Goal: Information Seeking & Learning: Understand process/instructions

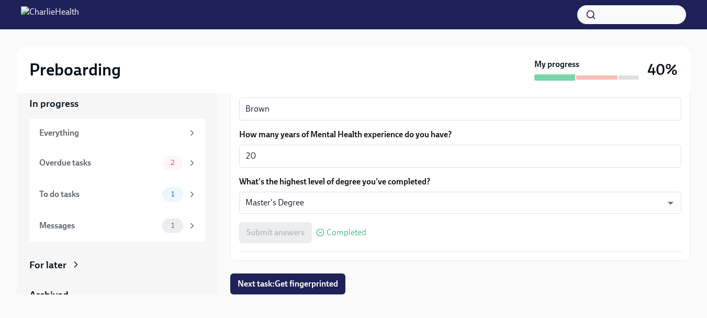
scroll to position [19, 0]
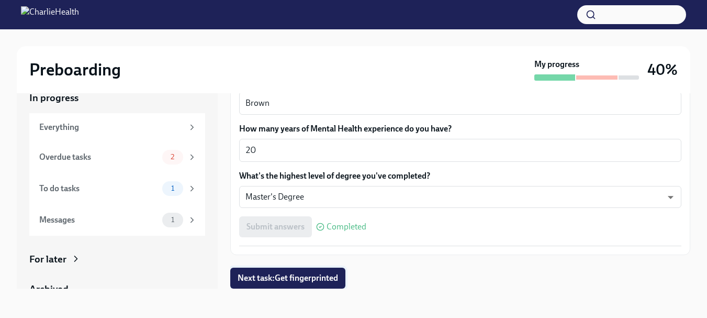
click at [276, 269] on button "Next task : Get fingerprinted" at bounding box center [287, 277] width 115 height 21
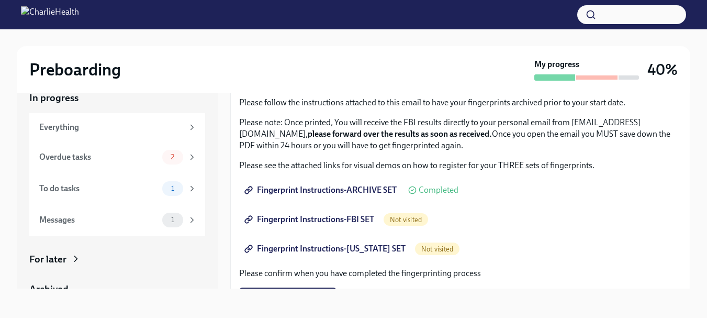
scroll to position [105, 0]
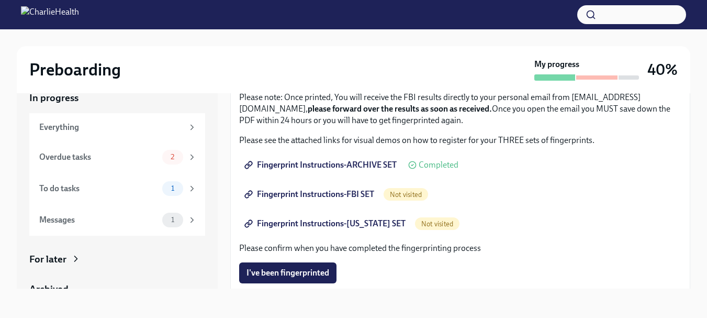
click at [328, 195] on span "Fingerprint Instructions-FBI SET" at bounding box center [310, 194] width 128 height 10
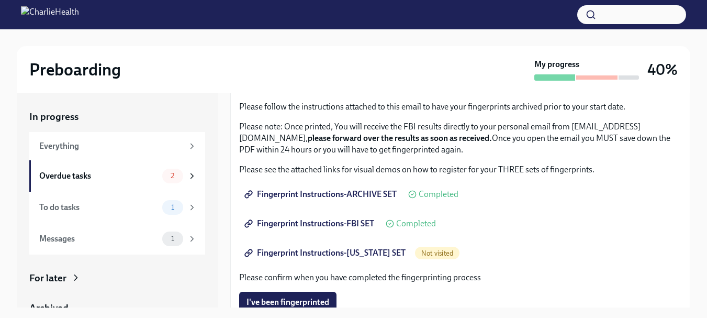
scroll to position [105, 0]
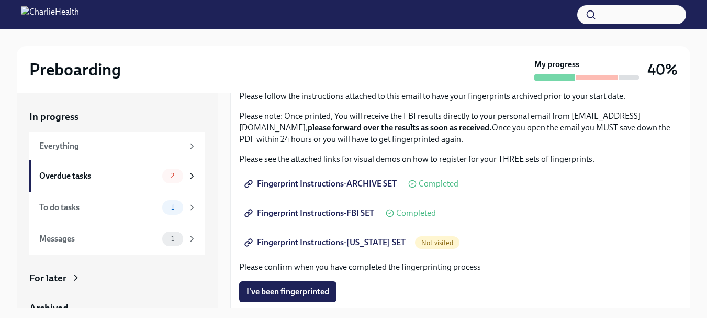
click at [412, 215] on span "Completed" at bounding box center [416, 213] width 40 height 8
click at [391, 211] on icon at bounding box center [390, 213] width 8 height 8
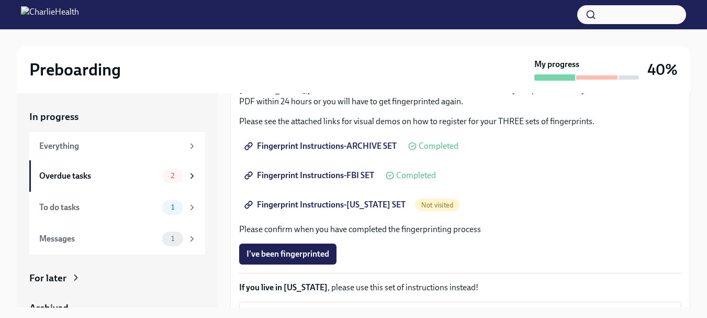
scroll to position [157, 0]
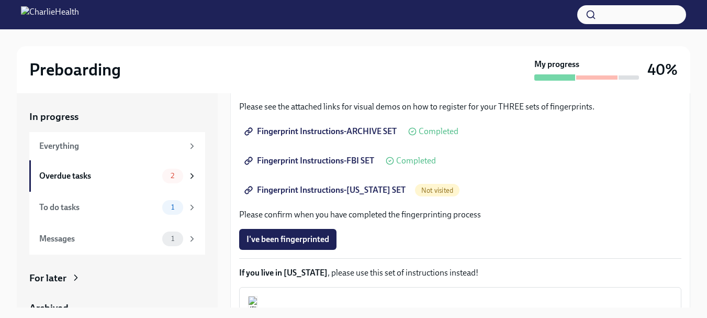
click at [429, 188] on span "Not visited" at bounding box center [437, 190] width 44 height 8
click at [421, 185] on div "Not visited" at bounding box center [437, 190] width 44 height 13
click at [325, 161] on span "Fingerprint Instructions-FBI SET" at bounding box center [310, 160] width 128 height 10
click at [367, 159] on span "Fingerprint Instructions-FBI SET" at bounding box center [310, 160] width 128 height 10
click at [331, 128] on span "Fingerprint Instructions-ARCHIVE SET" at bounding box center [321, 131] width 150 height 10
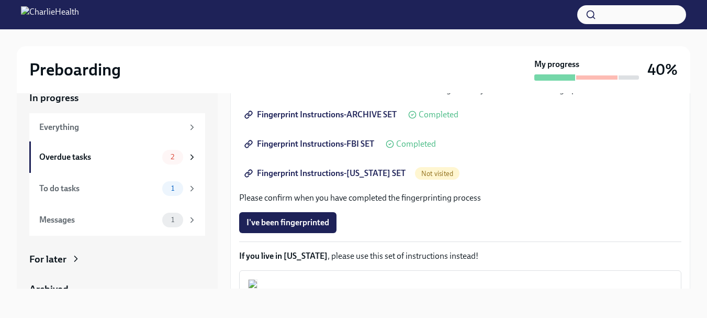
scroll to position [103, 0]
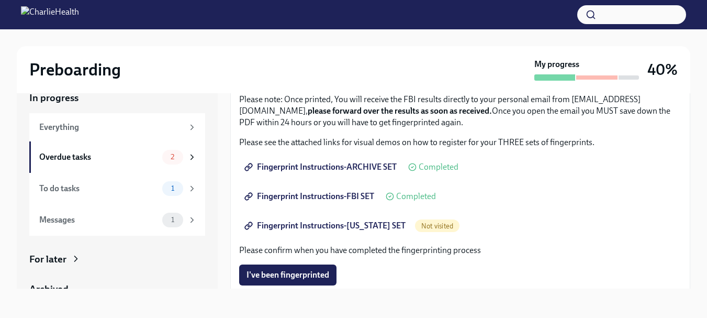
click at [352, 168] on span "Fingerprint Instructions-ARCHIVE SET" at bounding box center [321, 167] width 150 height 10
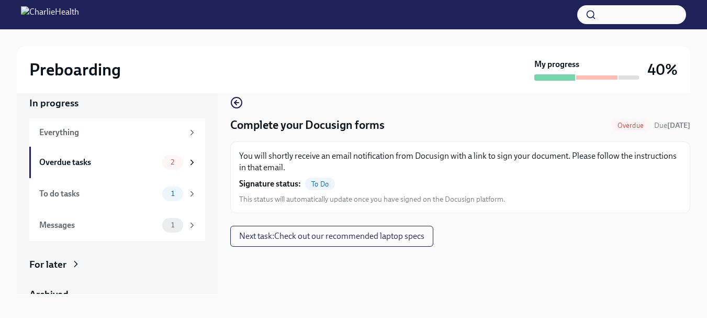
scroll to position [19, 0]
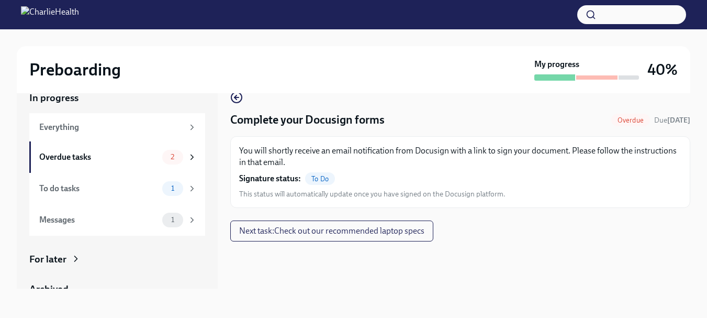
click at [317, 192] on span "This status will automatically update once you have signed on the Docusign plat…" at bounding box center [372, 194] width 266 height 10
click at [316, 177] on span "To Do" at bounding box center [320, 179] width 30 height 8
click at [321, 178] on span "To Do" at bounding box center [320, 179] width 30 height 8
click at [349, 151] on p "You will shortly receive an email notification from Docusign with a link to sig…" at bounding box center [460, 156] width 442 height 23
click at [333, 119] on h4 "Complete your Docusign forms" at bounding box center [307, 120] width 154 height 16
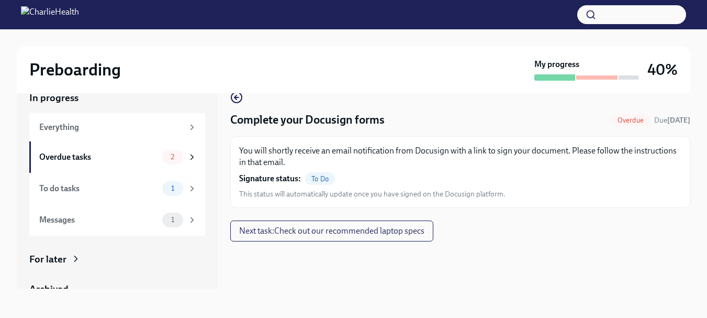
click at [332, 197] on span "This status will automatically update once you have signed on the Docusign plat…" at bounding box center [372, 194] width 266 height 10
click at [323, 178] on span "To Do" at bounding box center [320, 179] width 30 height 8
click at [317, 176] on span "To Do" at bounding box center [320, 179] width 30 height 8
click at [306, 179] on span "To Do" at bounding box center [320, 179] width 30 height 8
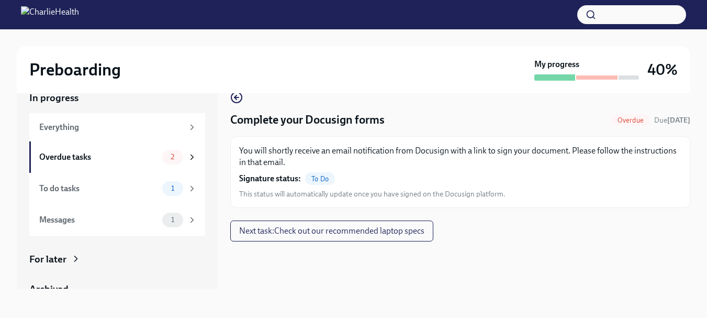
click at [287, 191] on span "This status will automatically update once you have signed on the Docusign plat…" at bounding box center [372, 194] width 266 height 10
click at [427, 194] on span "This status will automatically update once you have signed on the Docusign plat…" at bounding box center [372, 194] width 266 height 10
click at [444, 153] on p "You will shortly receive an email notification from Docusign with a link to sig…" at bounding box center [460, 156] width 442 height 23
click at [616, 147] on p "You will shortly receive an email notification from Docusign with a link to sig…" at bounding box center [460, 156] width 442 height 23
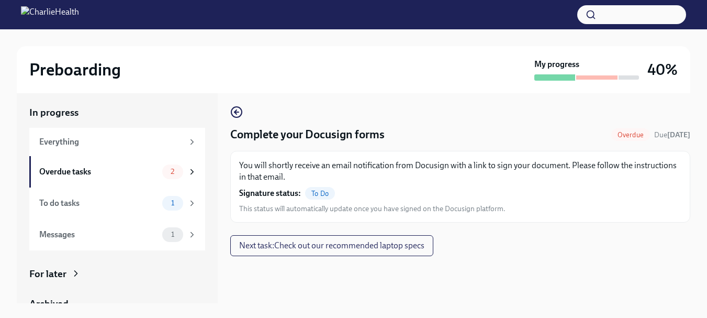
scroll to position [0, 0]
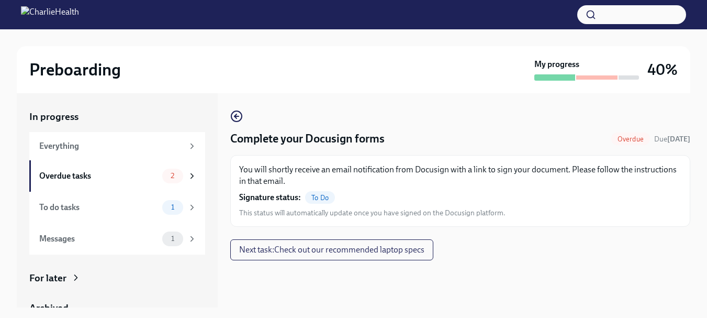
click at [237, 141] on h4 "Complete your Docusign forms" at bounding box center [307, 139] width 154 height 16
click at [356, 144] on h4 "Complete your Docusign forms" at bounding box center [307, 139] width 154 height 16
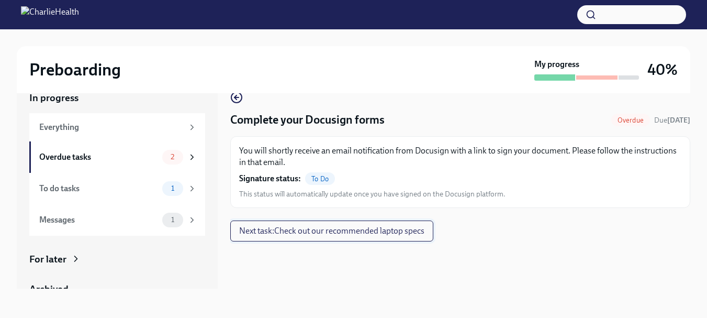
click at [318, 232] on span "Next task : Check out our recommended laptop specs" at bounding box center [331, 231] width 185 height 10
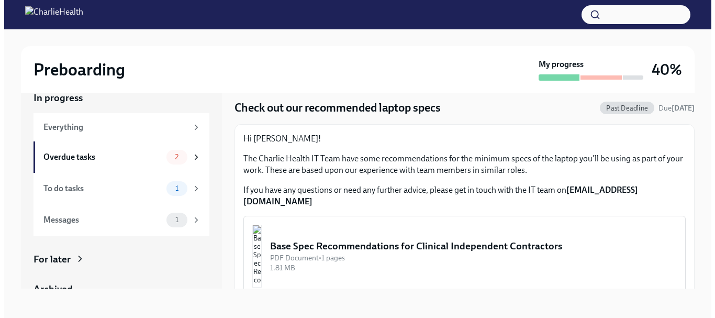
scroll to position [17, 0]
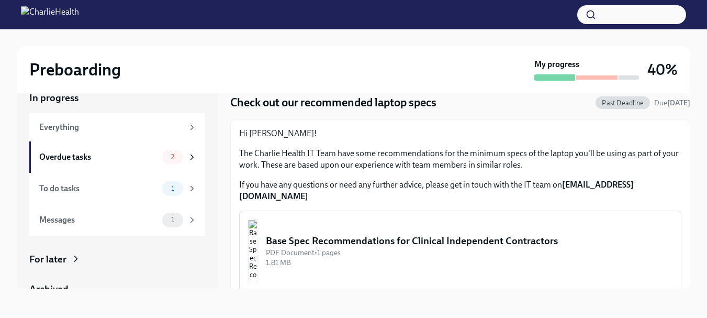
click at [409, 234] on div "Base Spec Recommendations for Clinical Independent Contractors" at bounding box center [469, 241] width 407 height 14
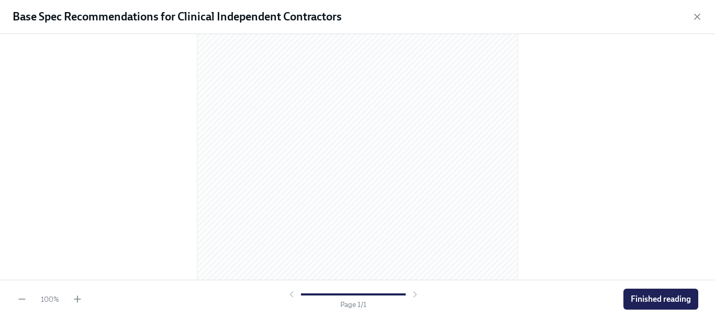
scroll to position [187, 0]
click at [674, 299] on span "Finished reading" at bounding box center [661, 299] width 60 height 10
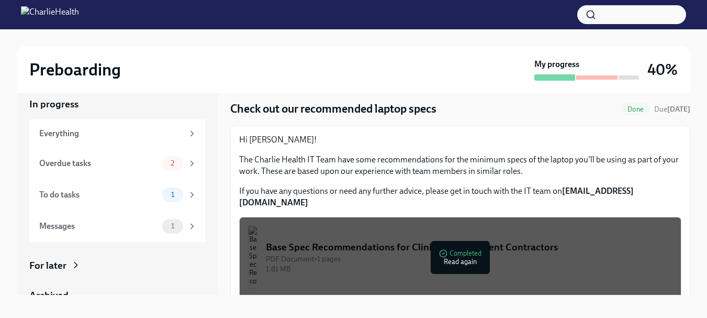
scroll to position [19, 0]
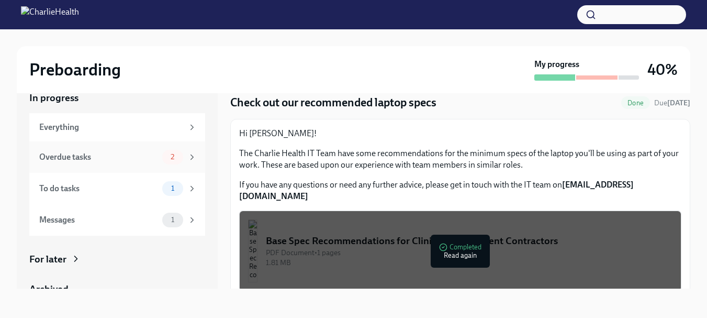
click at [80, 158] on div "Overdue tasks" at bounding box center [98, 157] width 119 height 12
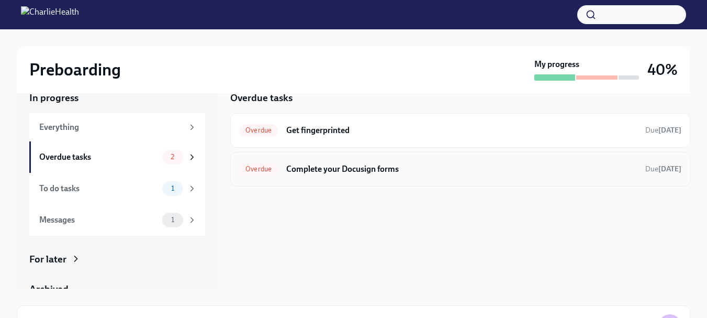
click at [317, 165] on h6 "Complete your Docusign forms" at bounding box center [461, 169] width 351 height 12
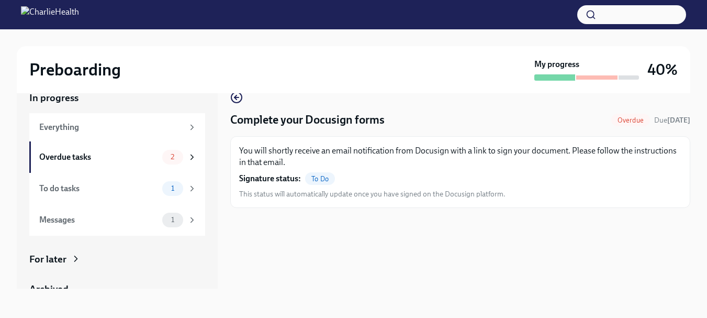
click at [284, 196] on span "This status will automatically update once you have signed on the Docusign plat…" at bounding box center [372, 194] width 266 height 10
click at [420, 260] on div "Complete your Docusign forms Overdue Due 4 days ago You will shortly receive an…" at bounding box center [460, 181] width 460 height 214
click at [386, 187] on div "You will shortly receive an email notification from Docusign with a link to sig…" at bounding box center [460, 172] width 442 height 54
drag, startPoint x: 568, startPoint y: 141, endPoint x: 581, endPoint y: 142, distance: 12.7
click at [569, 141] on div "You will shortly receive an email notification from Docusign with a link to sig…" at bounding box center [460, 172] width 460 height 72
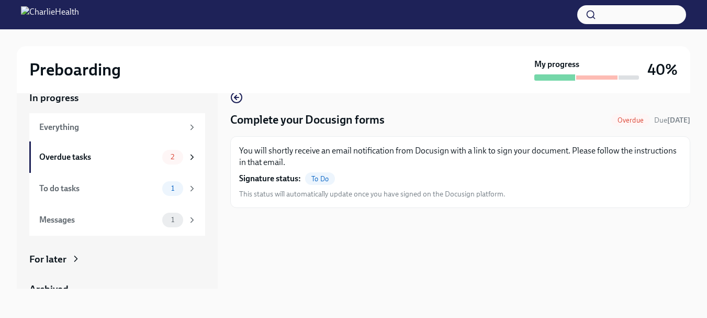
click at [672, 150] on p "You will shortly receive an email notification from Docusign with a link to sig…" at bounding box center [460, 156] width 442 height 23
click at [615, 119] on span "Overdue" at bounding box center [630, 120] width 39 height 8
click at [668, 121] on strong "[DATE]" at bounding box center [678, 120] width 23 height 9
click at [333, 116] on h4 "Complete your Docusign forms" at bounding box center [307, 120] width 154 height 16
click at [235, 96] on icon "button" at bounding box center [235, 97] width 2 height 4
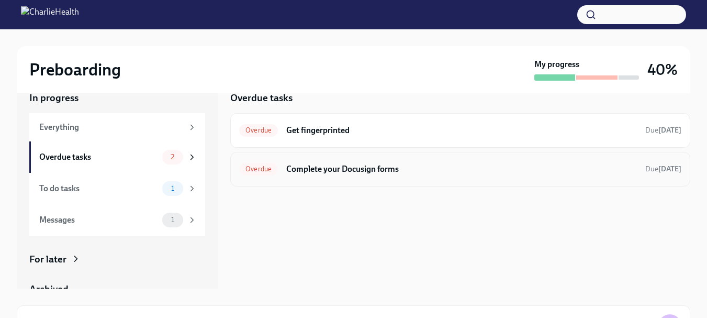
click at [339, 167] on h6 "Complete your Docusign forms" at bounding box center [461, 169] width 351 height 12
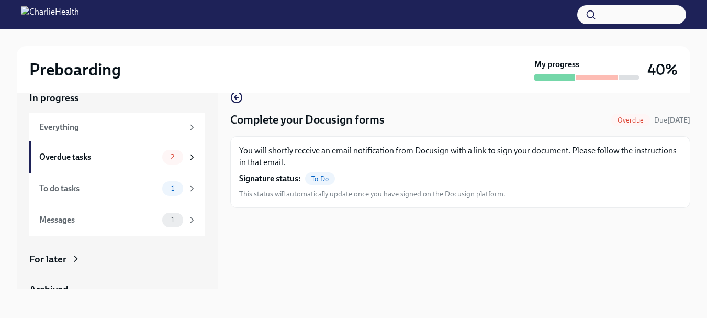
click at [317, 177] on span "To Do" at bounding box center [320, 179] width 30 height 8
click at [324, 179] on span "To Do" at bounding box center [320, 179] width 30 height 8
click at [305, 181] on span "To Do" at bounding box center [320, 179] width 30 height 8
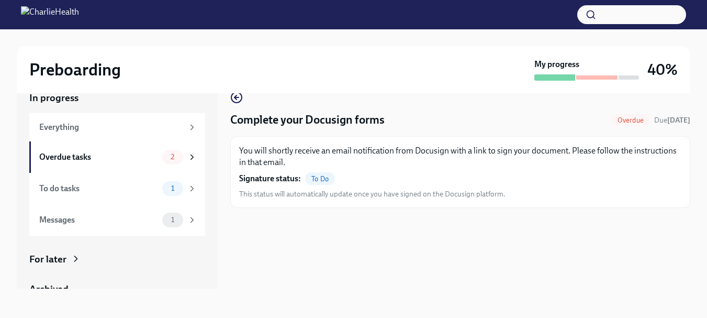
click at [313, 177] on span "To Do" at bounding box center [320, 179] width 30 height 8
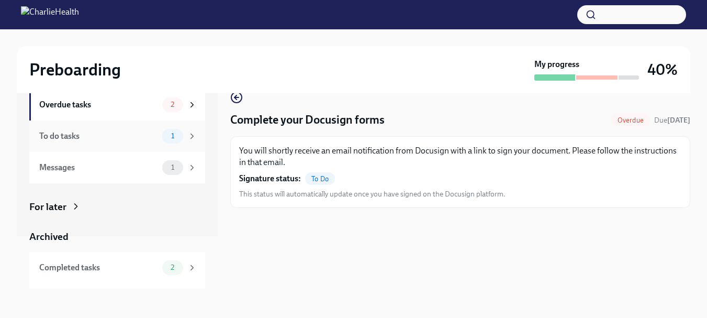
click at [74, 141] on div "To do tasks" at bounding box center [98, 136] width 119 height 12
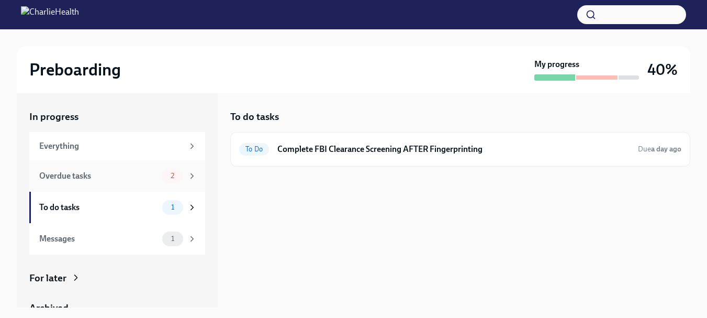
click at [72, 175] on div "Overdue tasks" at bounding box center [98, 176] width 119 height 12
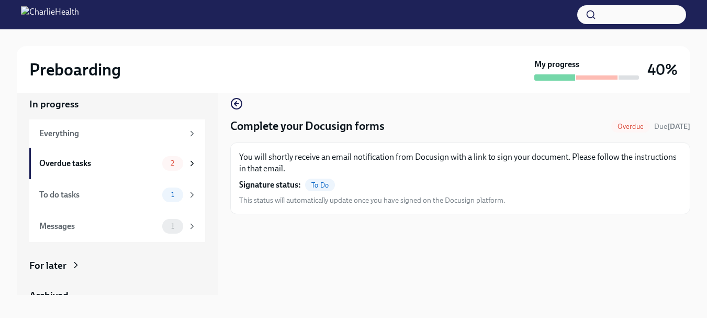
scroll to position [19, 0]
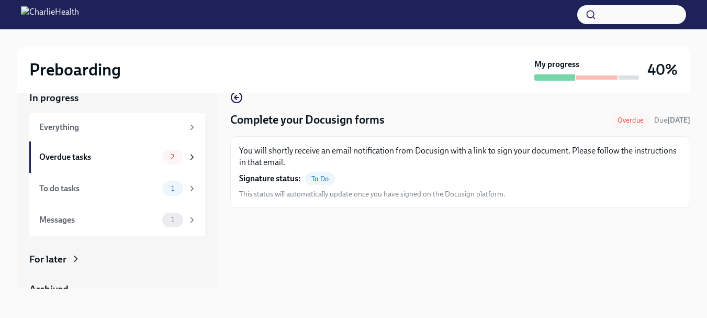
click at [322, 177] on span "To Do" at bounding box center [320, 179] width 30 height 8
click at [316, 177] on span "To Do" at bounding box center [320, 179] width 30 height 8
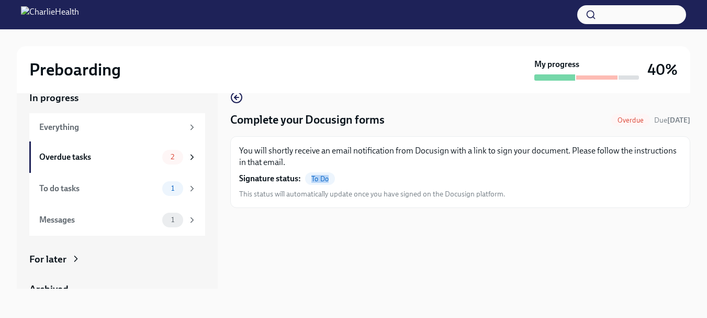
click at [316, 177] on span "To Do" at bounding box center [320, 179] width 30 height 8
click at [332, 176] on span "To Do" at bounding box center [320, 179] width 30 height 8
click at [319, 195] on span "This status will automatically update once you have signed on the Docusign plat…" at bounding box center [372, 194] width 266 height 10
click at [304, 233] on div "Complete your Docusign forms Overdue Due 4 days ago You will shortly receive an…" at bounding box center [460, 181] width 460 height 214
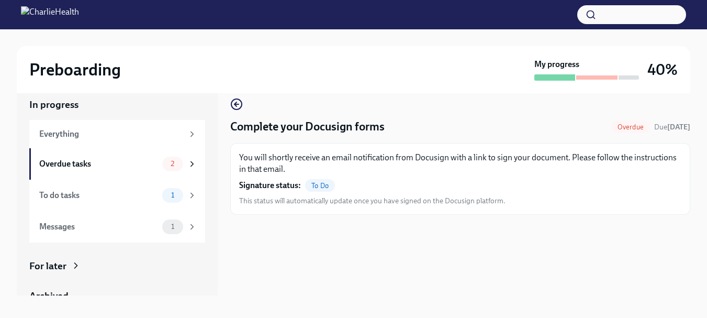
scroll to position [0, 0]
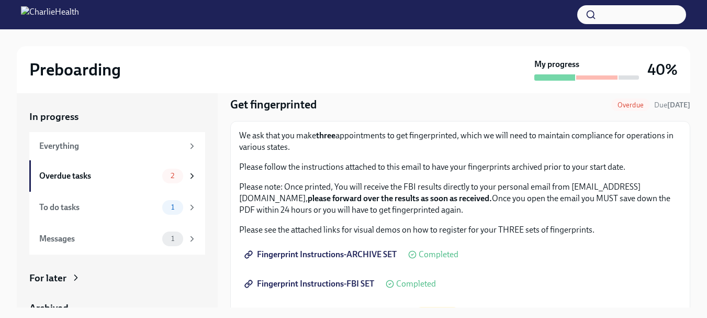
scroll to position [52, 0]
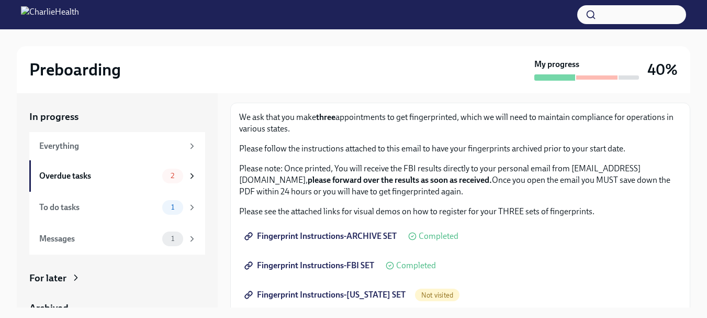
click at [334, 118] on strong "three" at bounding box center [325, 117] width 19 height 10
click at [429, 118] on p "We ask that you make three appointments to get fingerprinted, which we will nee…" at bounding box center [460, 122] width 442 height 23
click at [541, 118] on p "We ask that you make three appointments to get fingerprinted, which we will nee…" at bounding box center [460, 122] width 442 height 23
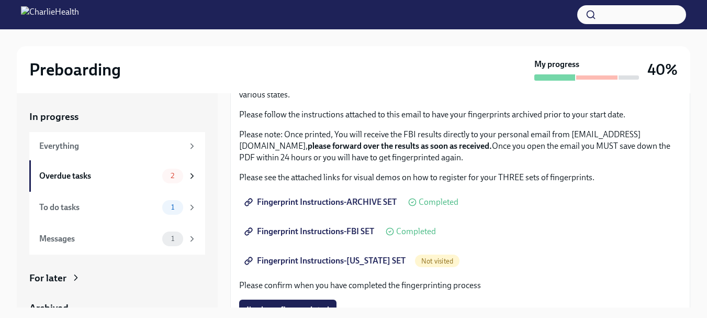
scroll to position [105, 0]
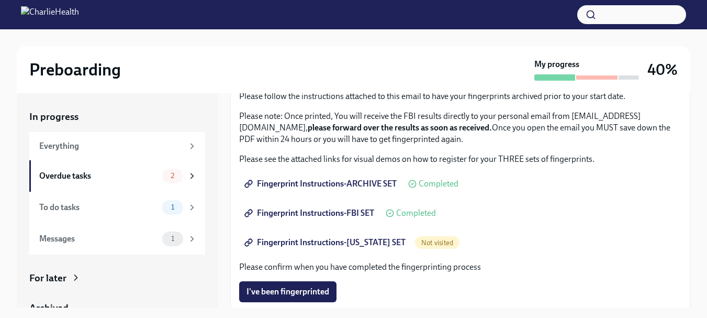
click at [372, 182] on span "Fingerprint Instructions-ARCHIVE SET" at bounding box center [321, 183] width 150 height 10
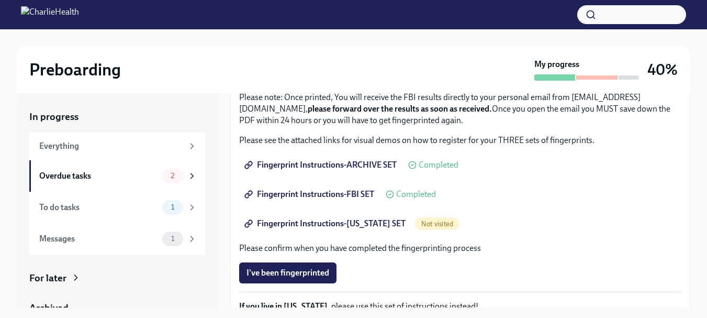
scroll to position [103, 0]
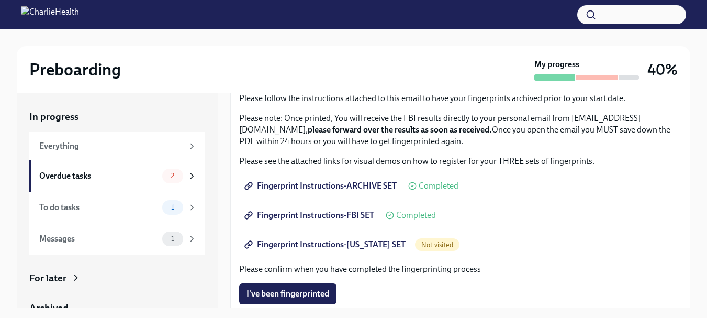
click at [354, 210] on span "Fingerprint Instructions-FBI SET" at bounding box center [310, 215] width 128 height 10
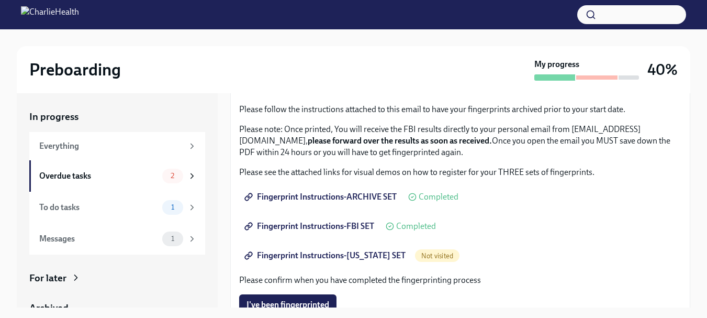
scroll to position [105, 0]
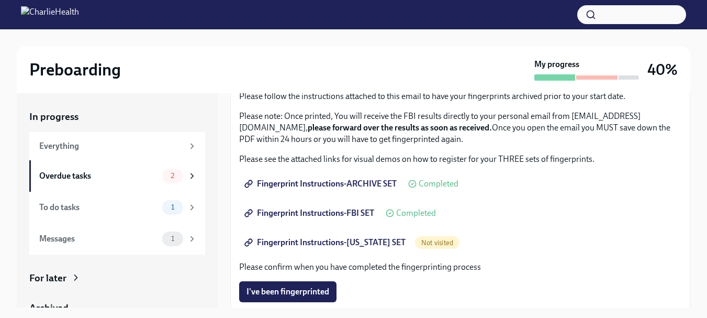
click at [345, 240] on span "Fingerprint Instructions-[US_STATE] SET" at bounding box center [325, 242] width 159 height 10
